Goal: Use online tool/utility: Utilize a website feature to perform a specific function

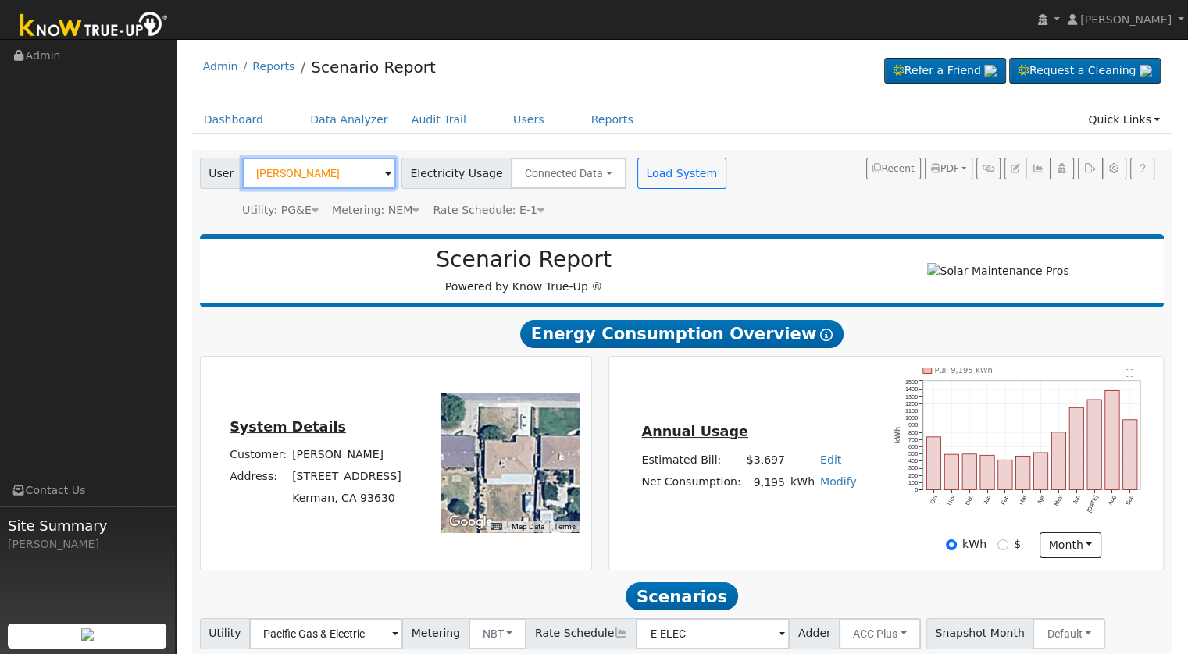
click at [333, 173] on input "[PERSON_NAME]" at bounding box center [319, 173] width 154 height 31
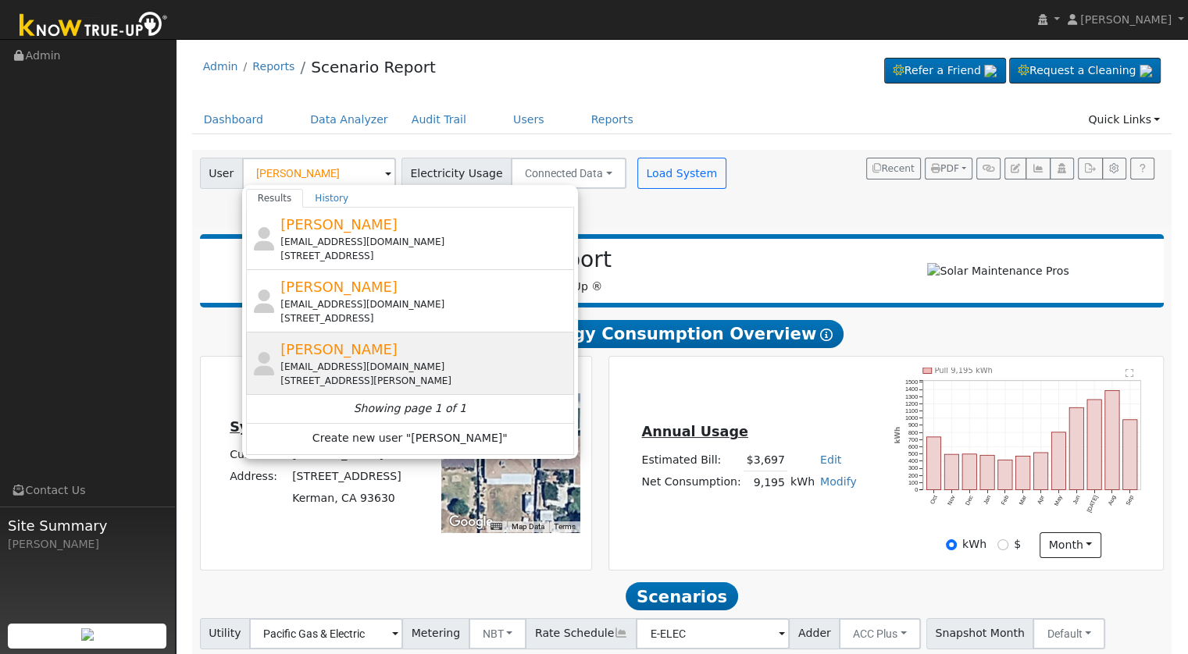
click at [444, 376] on div "[STREET_ADDRESS][PERSON_NAME]" at bounding box center [425, 381] width 290 height 14
type input "[PERSON_NAME]"
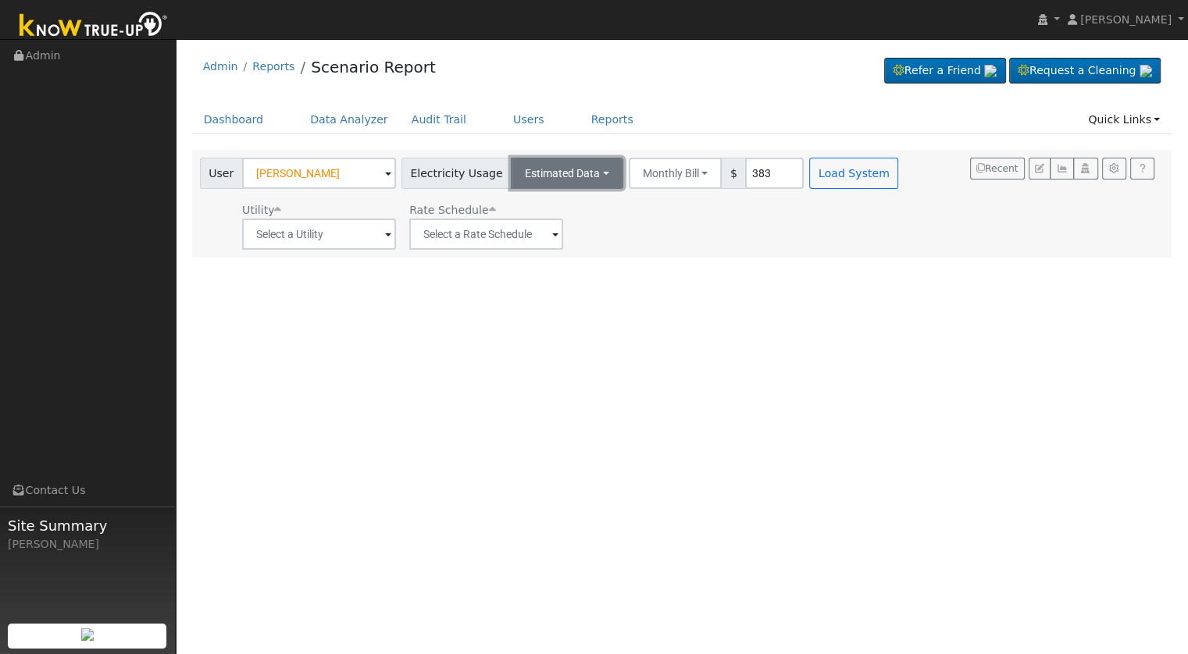
click at [571, 168] on button "Estimated Data" at bounding box center [567, 173] width 112 height 31
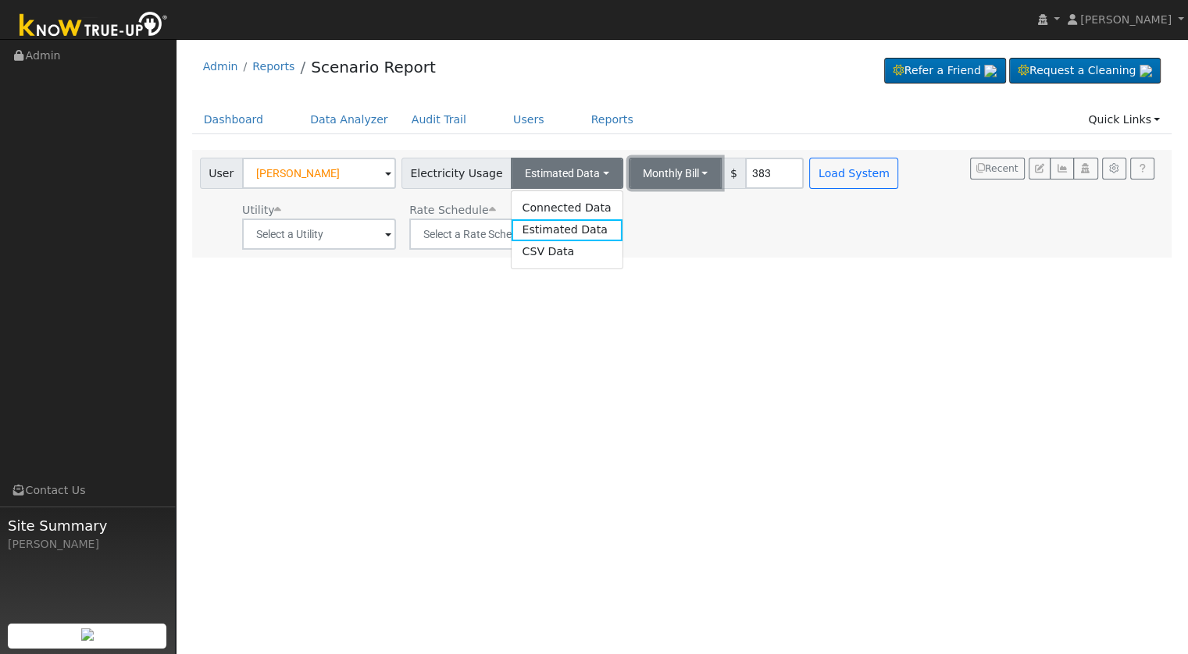
click at [680, 176] on button "Monthly Bill" at bounding box center [676, 173] width 94 height 31
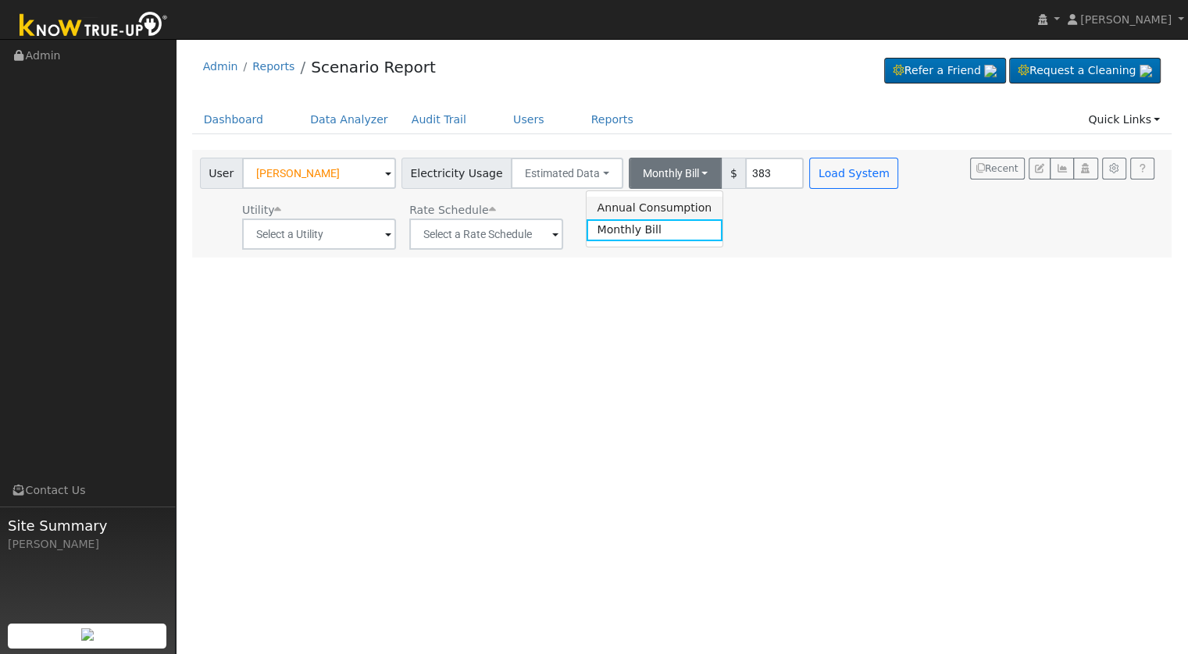
click at [640, 205] on link "Annual Consumption" at bounding box center [654, 208] width 137 height 22
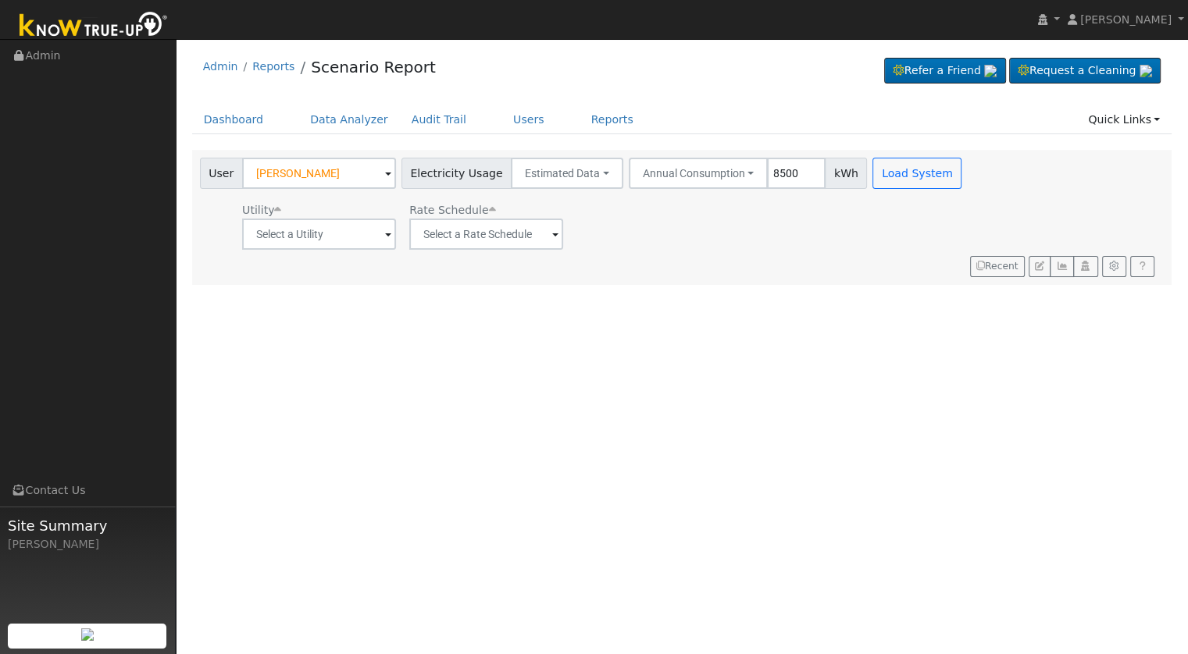
type input "8500"
click at [385, 233] on span at bounding box center [388, 235] width 6 height 18
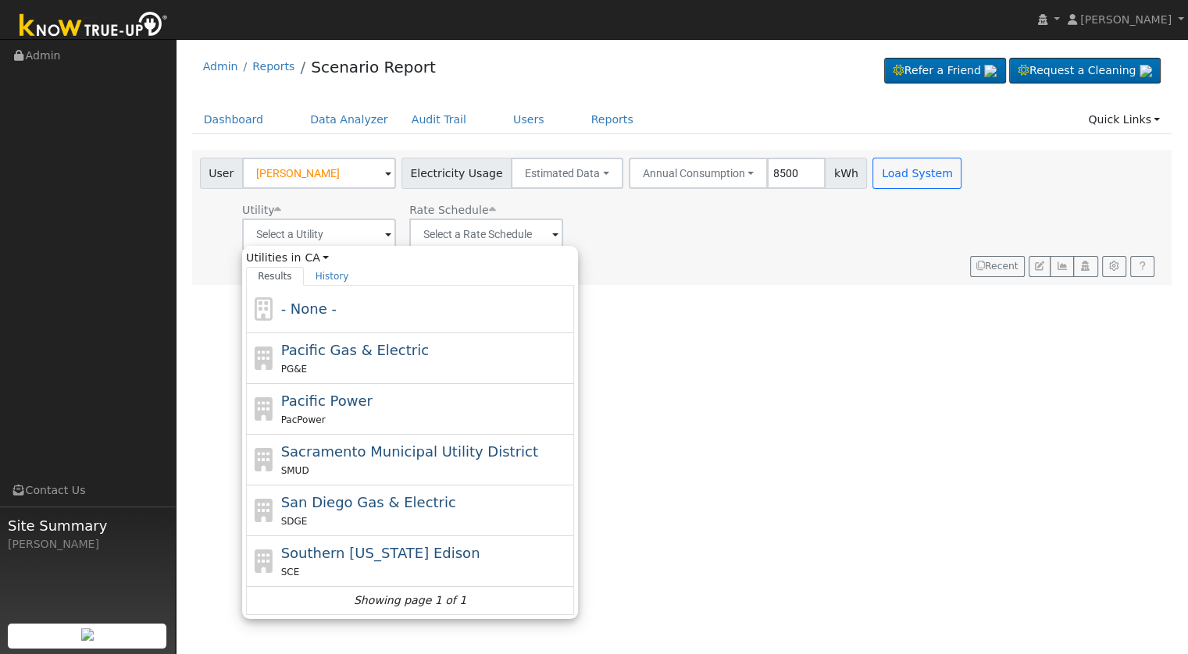
drag, startPoint x: 857, startPoint y: 271, endPoint x: 892, endPoint y: 199, distance: 79.6
click at [857, 270] on div "User Profile First name Last name Email Email Notifications No Emails No Emails…" at bounding box center [682, 346] width 1012 height 615
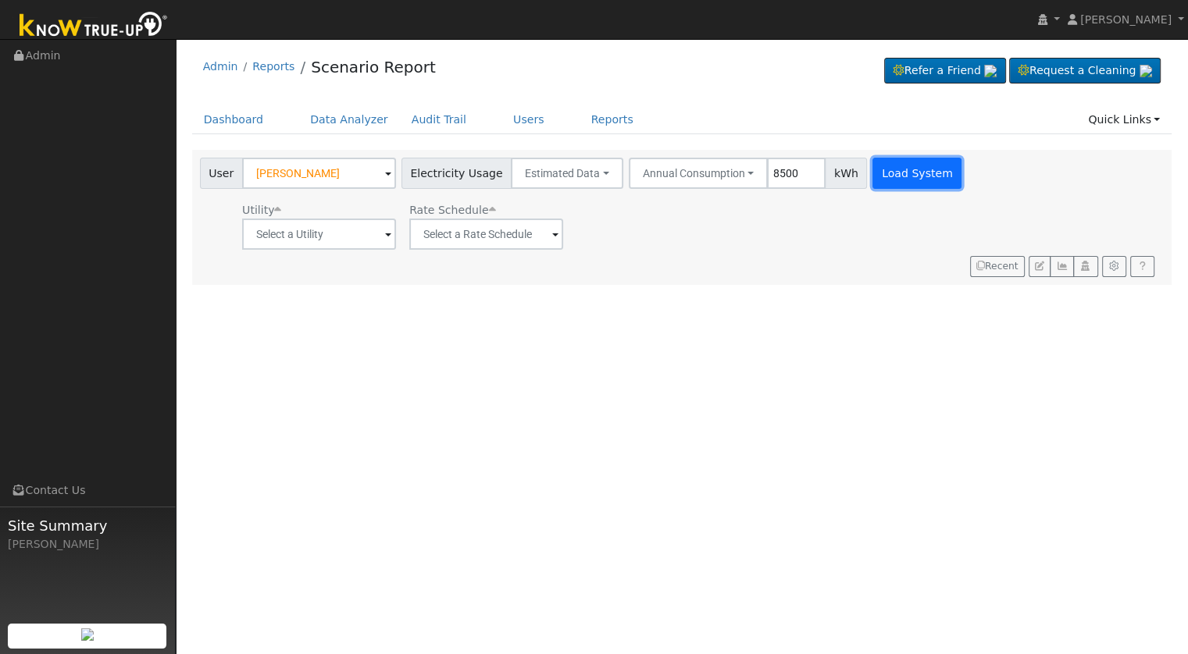
click at [888, 176] on button "Load System" at bounding box center [916, 173] width 89 height 31
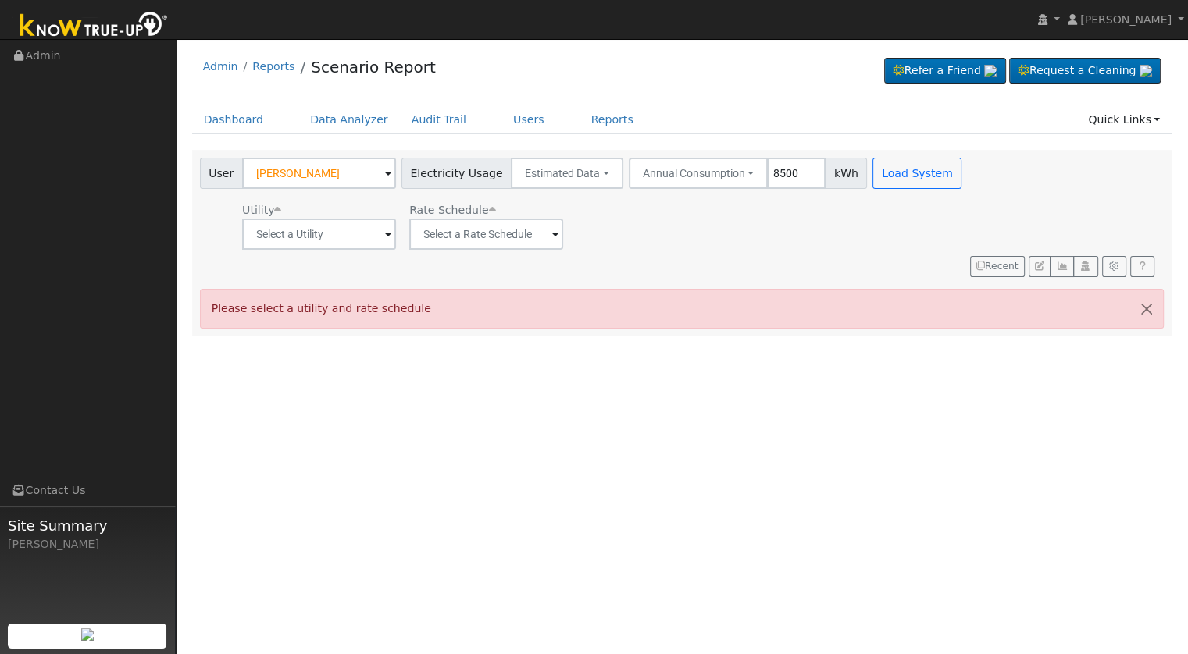
click at [385, 238] on span at bounding box center [388, 235] width 6 height 18
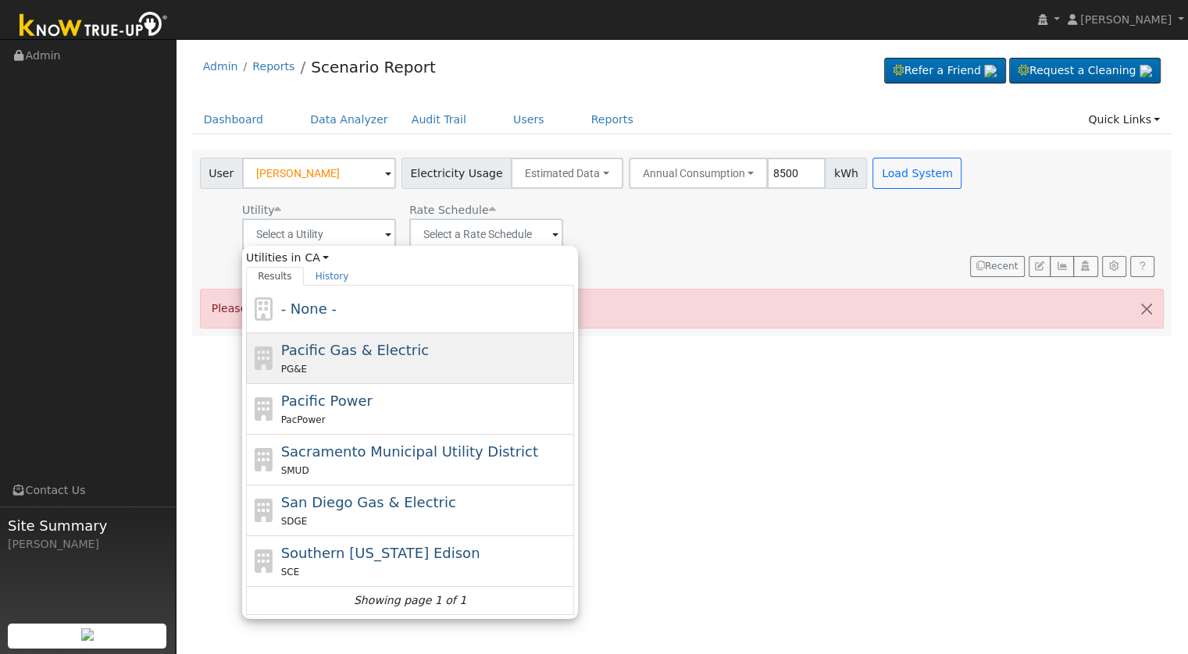
click at [446, 362] on div "PG&E" at bounding box center [426, 369] width 290 height 16
type input "Pacific Gas & Electric"
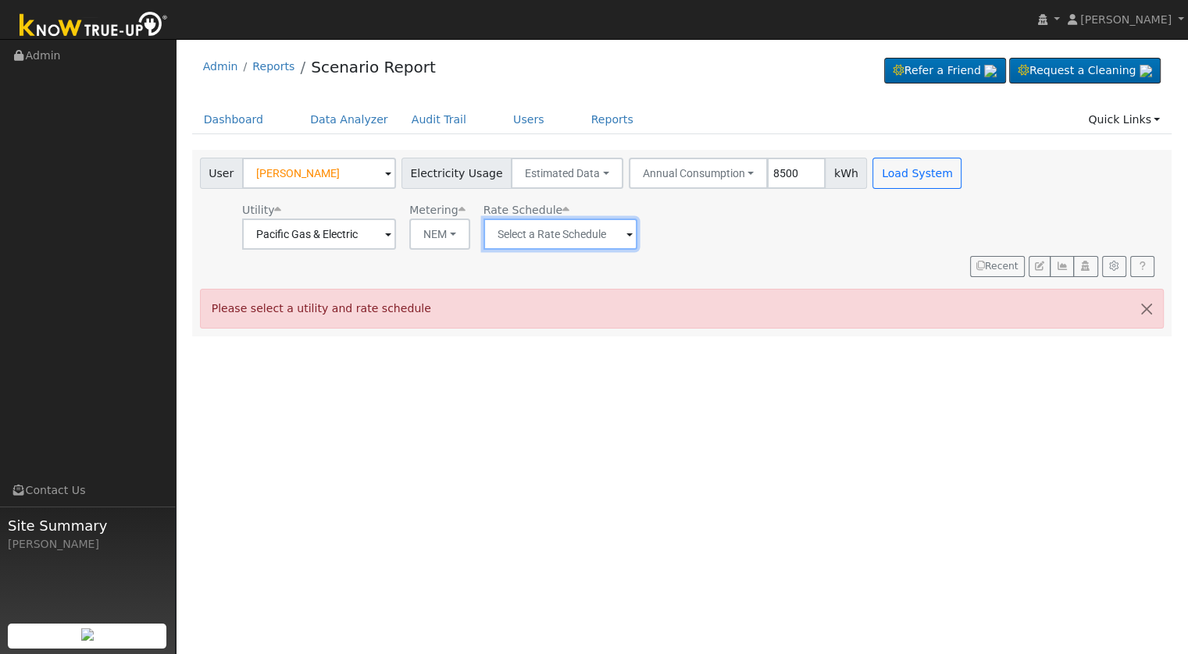
click at [557, 237] on input "text" at bounding box center [560, 234] width 154 height 31
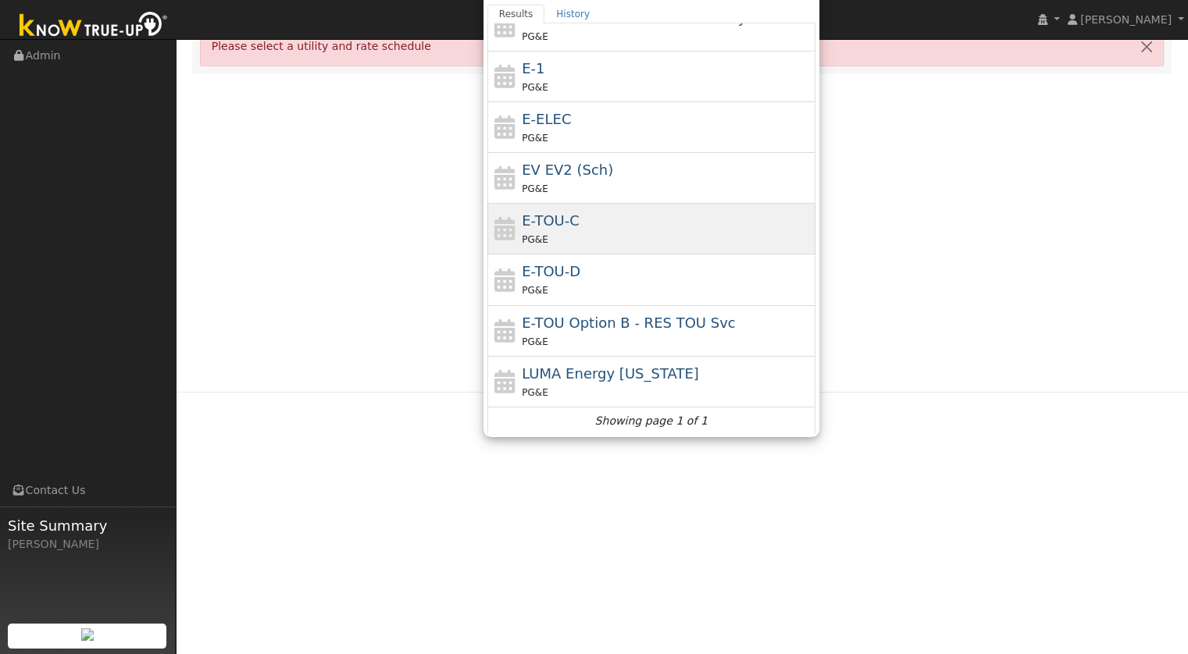
scroll to position [266, 0]
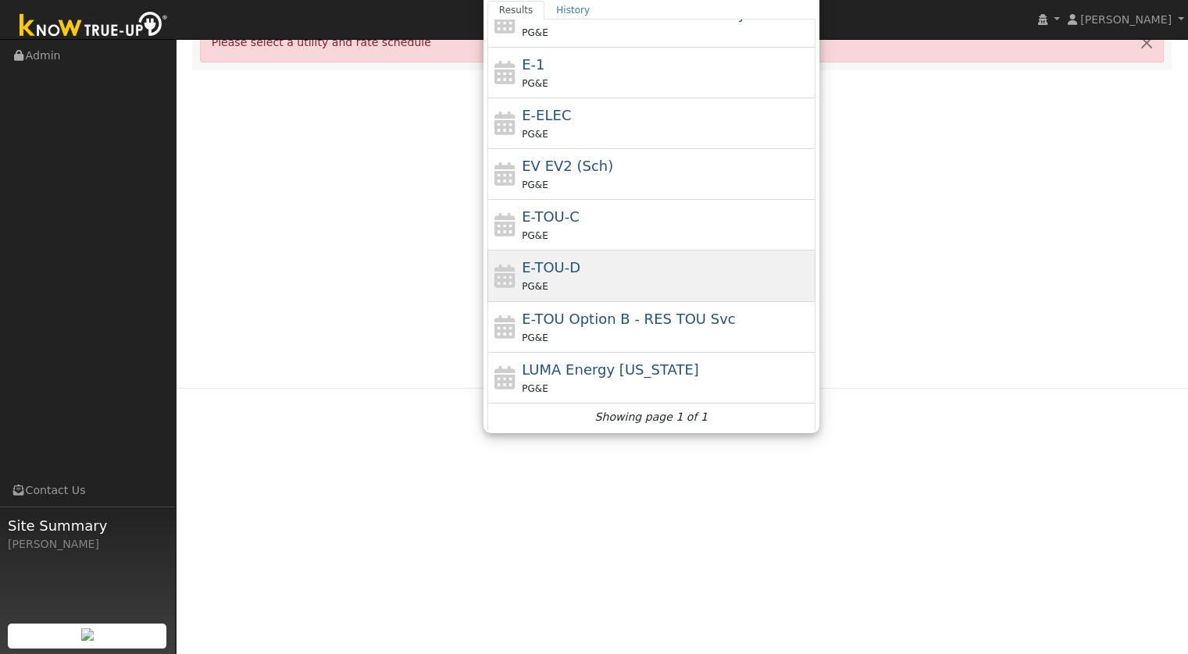
click at [672, 262] on div "E-TOU-D PG&E" at bounding box center [667, 275] width 290 height 37
type input "E-TOU-D"
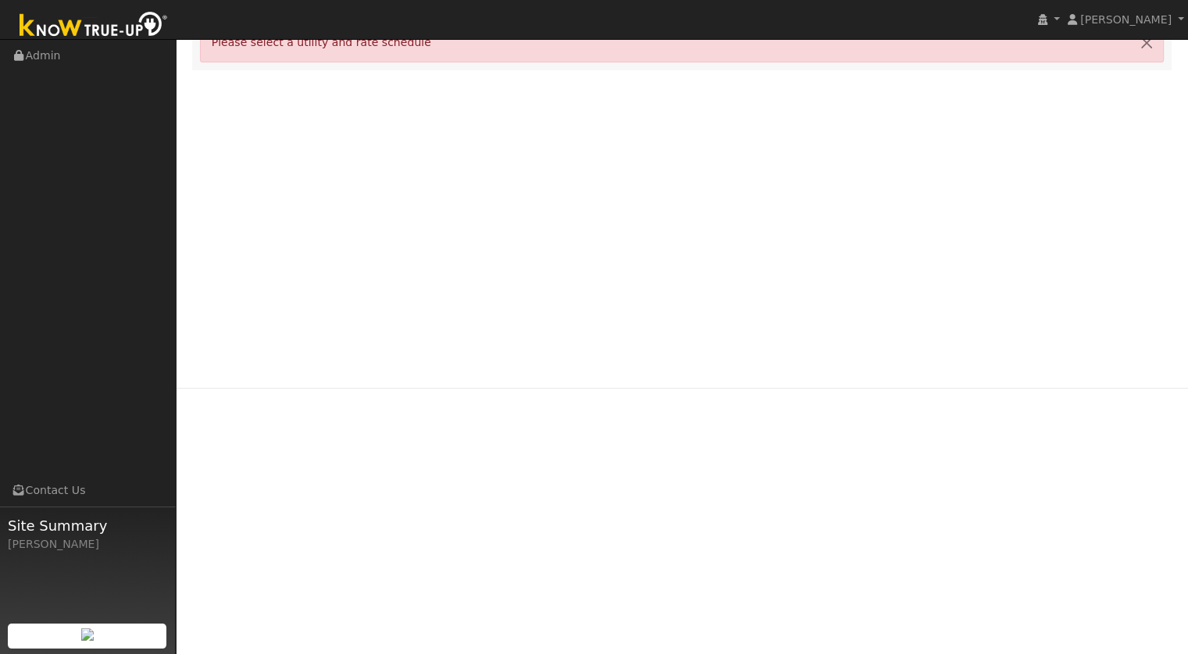
scroll to position [0, 0]
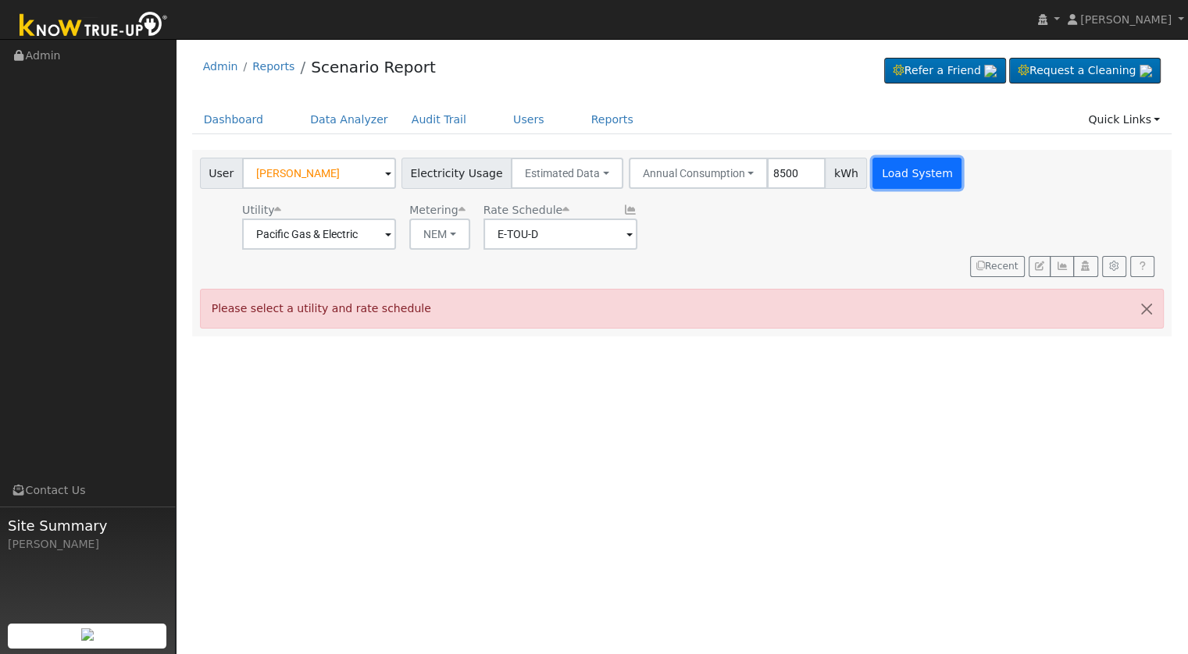
click at [890, 179] on button "Load System" at bounding box center [916, 173] width 89 height 31
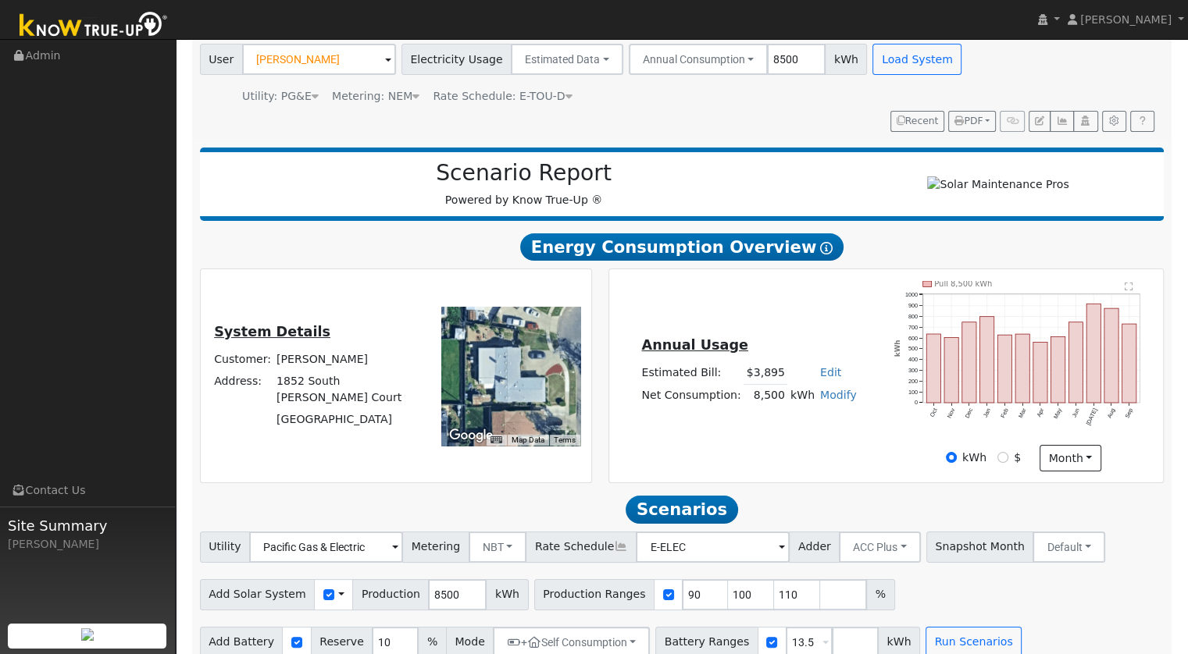
scroll to position [139, 0]
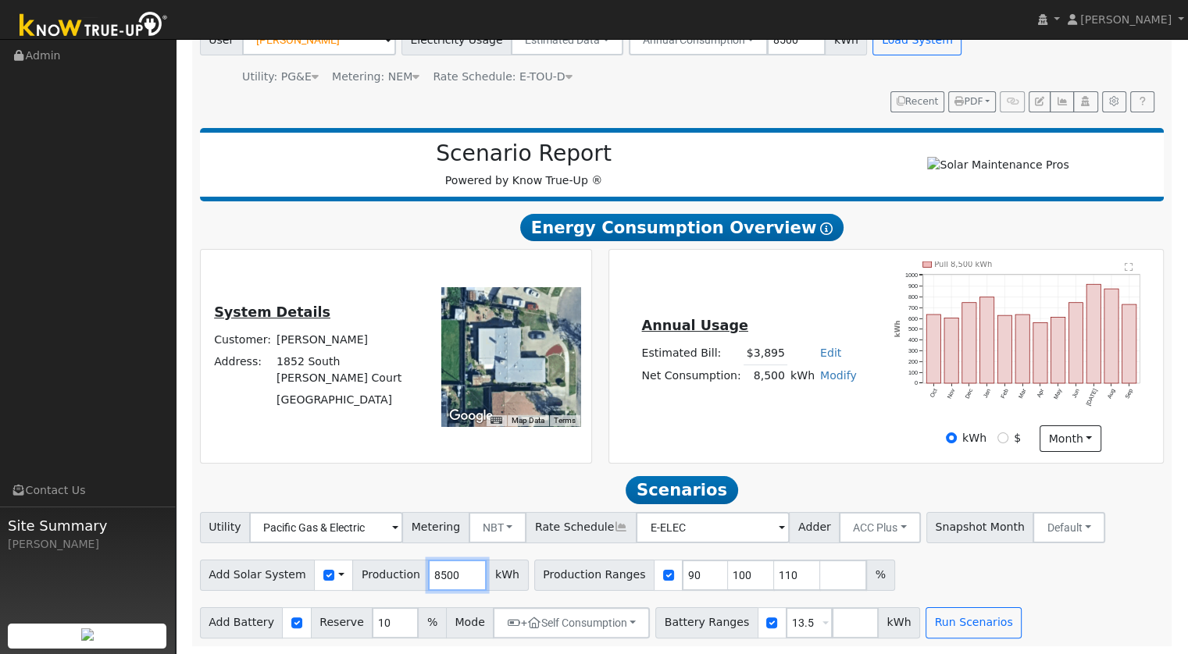
click at [447, 573] on input "8500" at bounding box center [457, 575] width 59 height 31
type input "12105"
click at [682, 576] on input "90" at bounding box center [705, 575] width 47 height 31
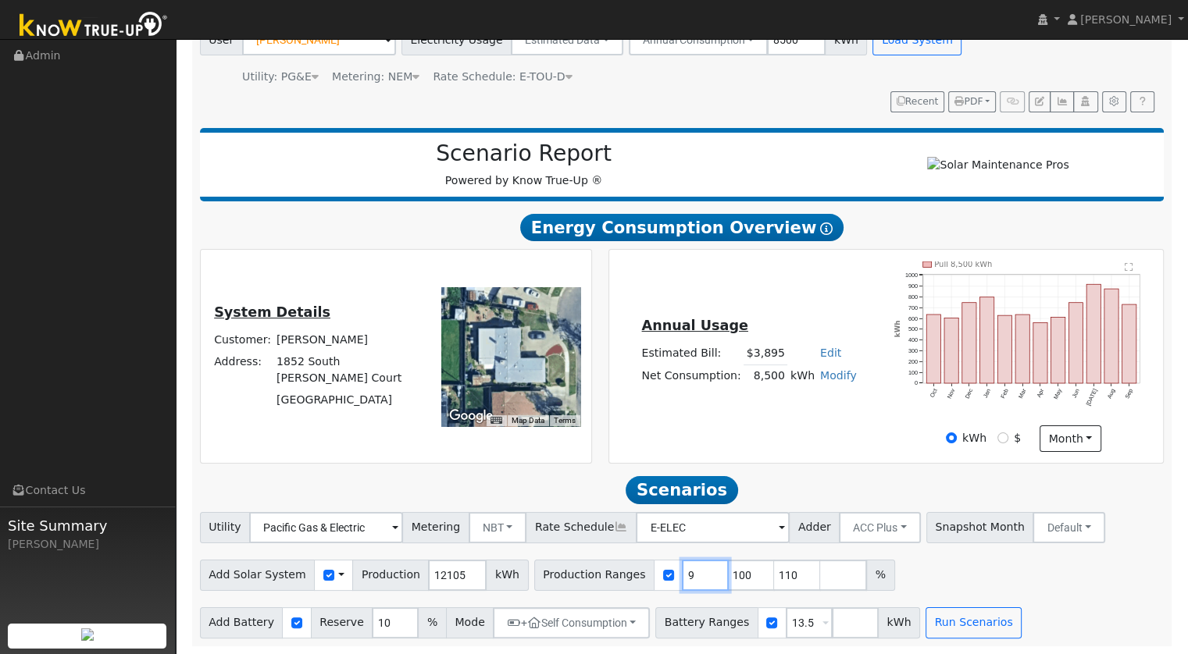
type input "100"
type input "110"
type input "100"
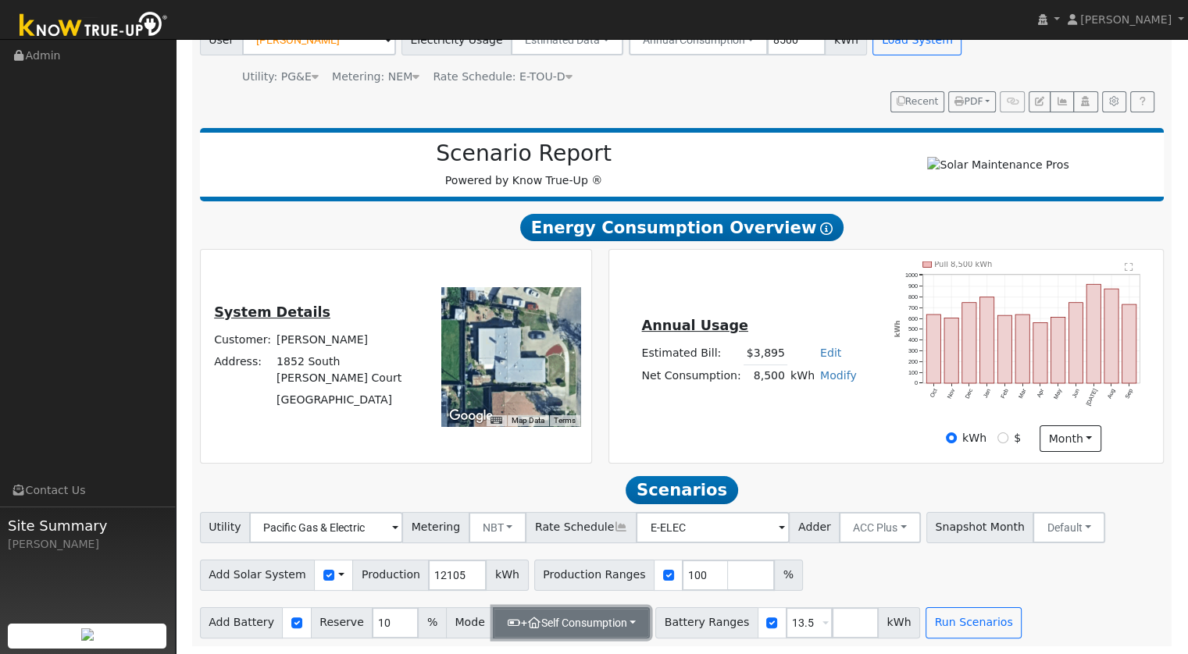
click at [604, 615] on button "+ Self Consumption" at bounding box center [571, 623] width 157 height 31
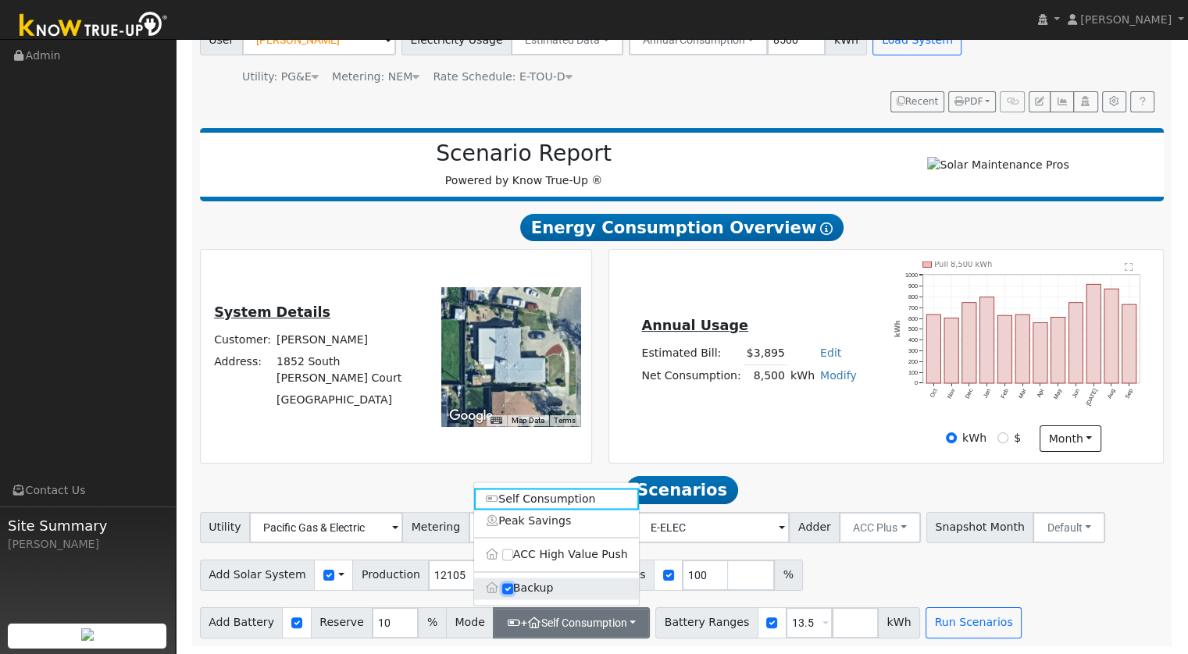
click at [505, 587] on input "Backup" at bounding box center [507, 588] width 11 height 11
click at [508, 585] on input "Backup" at bounding box center [507, 588] width 11 height 11
checkbox input "true"
type input "20"
click at [950, 626] on button "Run Scenarios" at bounding box center [973, 623] width 96 height 31
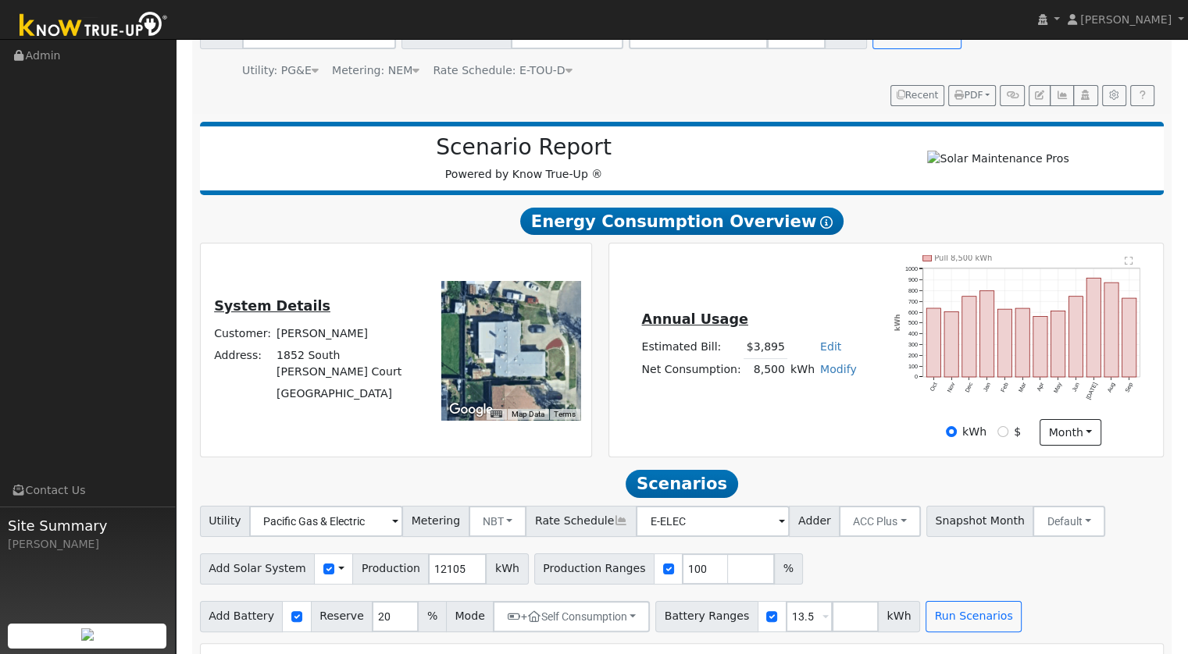
scroll to position [0, 0]
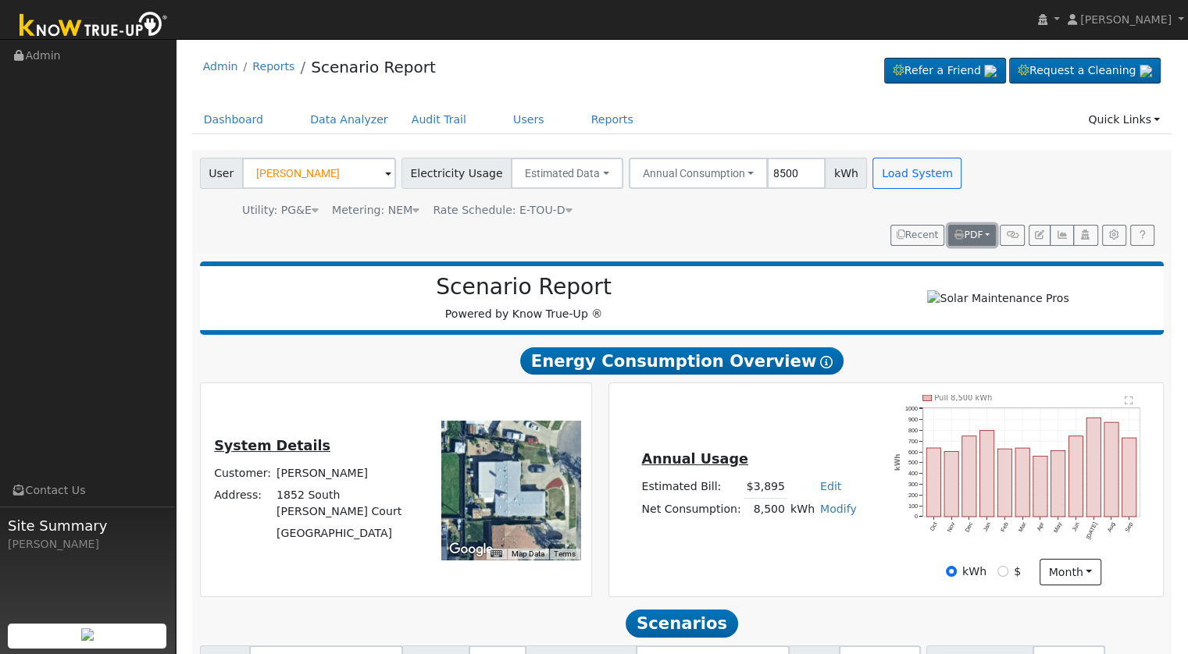
click at [982, 234] on span "PDF" at bounding box center [968, 235] width 28 height 11
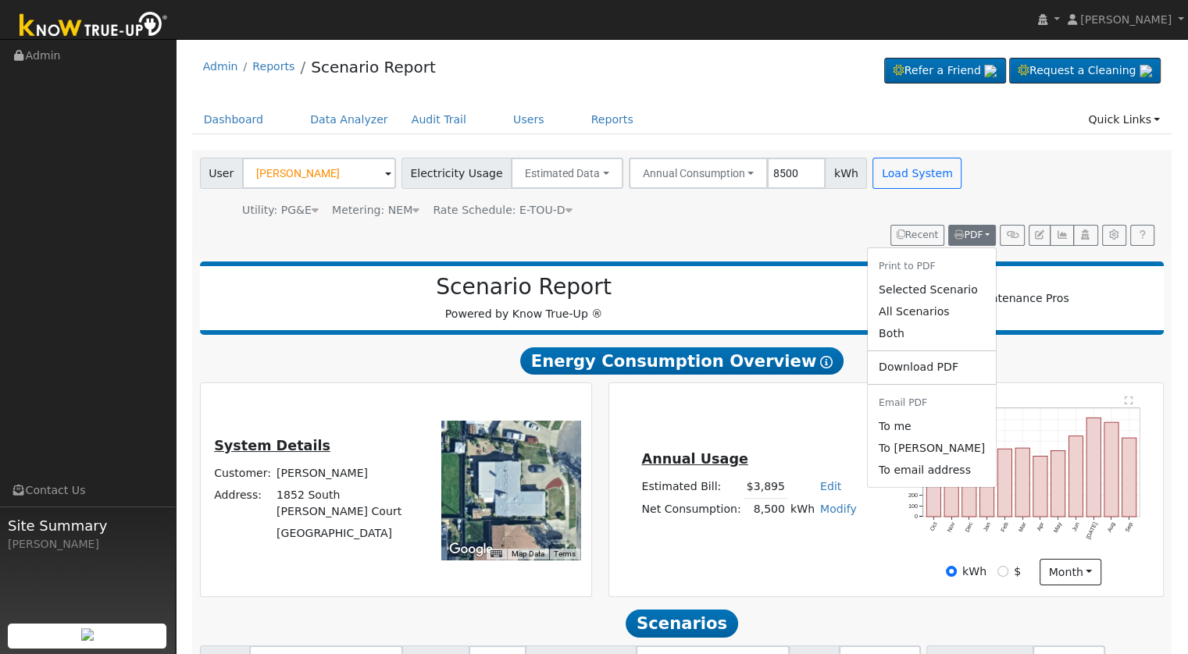
drag, startPoint x: 957, startPoint y: 277, endPoint x: 473, endPoint y: 248, distance: 485.1
click at [957, 279] on link "Selected Scenario" at bounding box center [932, 290] width 128 height 22
